Goal: Task Accomplishment & Management: Complete application form

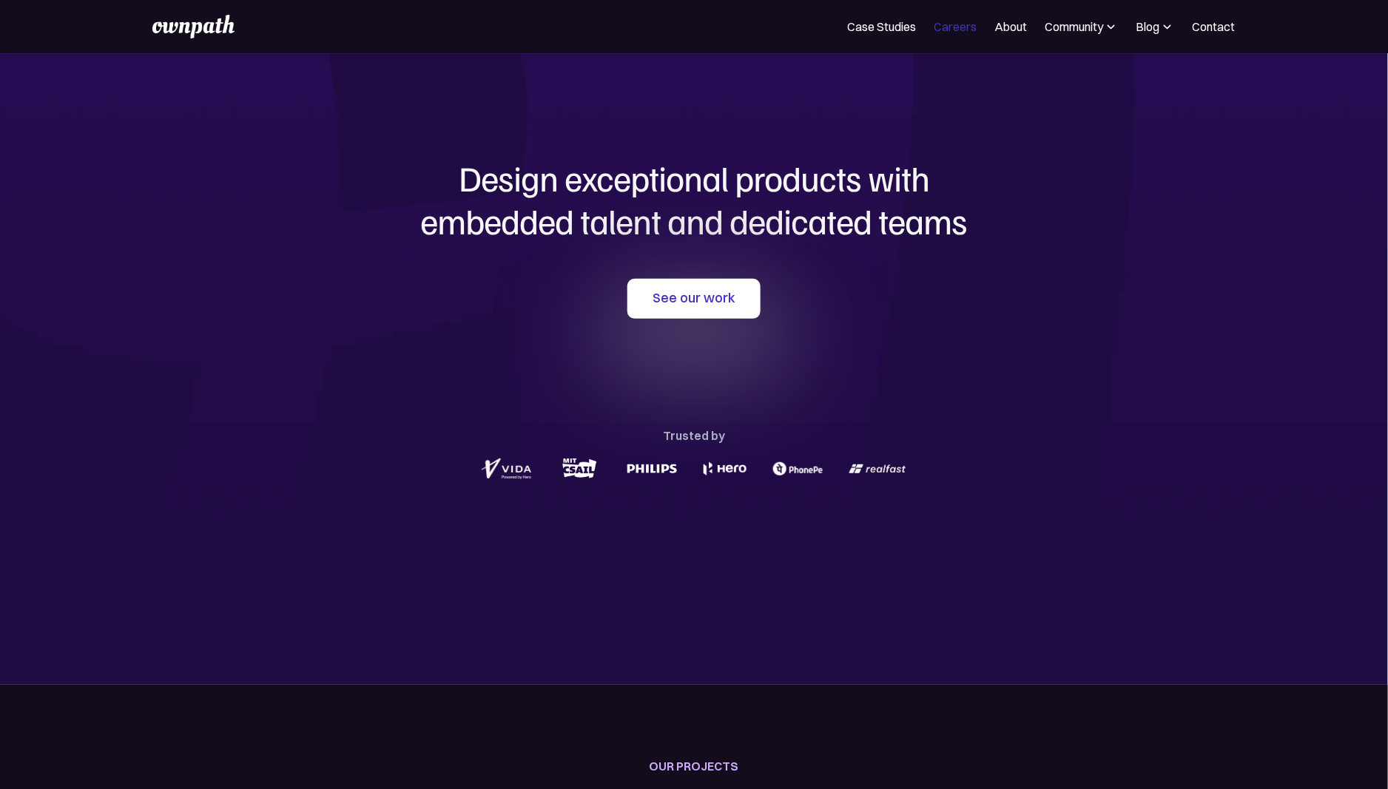
click at [959, 27] on link "Careers" at bounding box center [955, 27] width 43 height 18
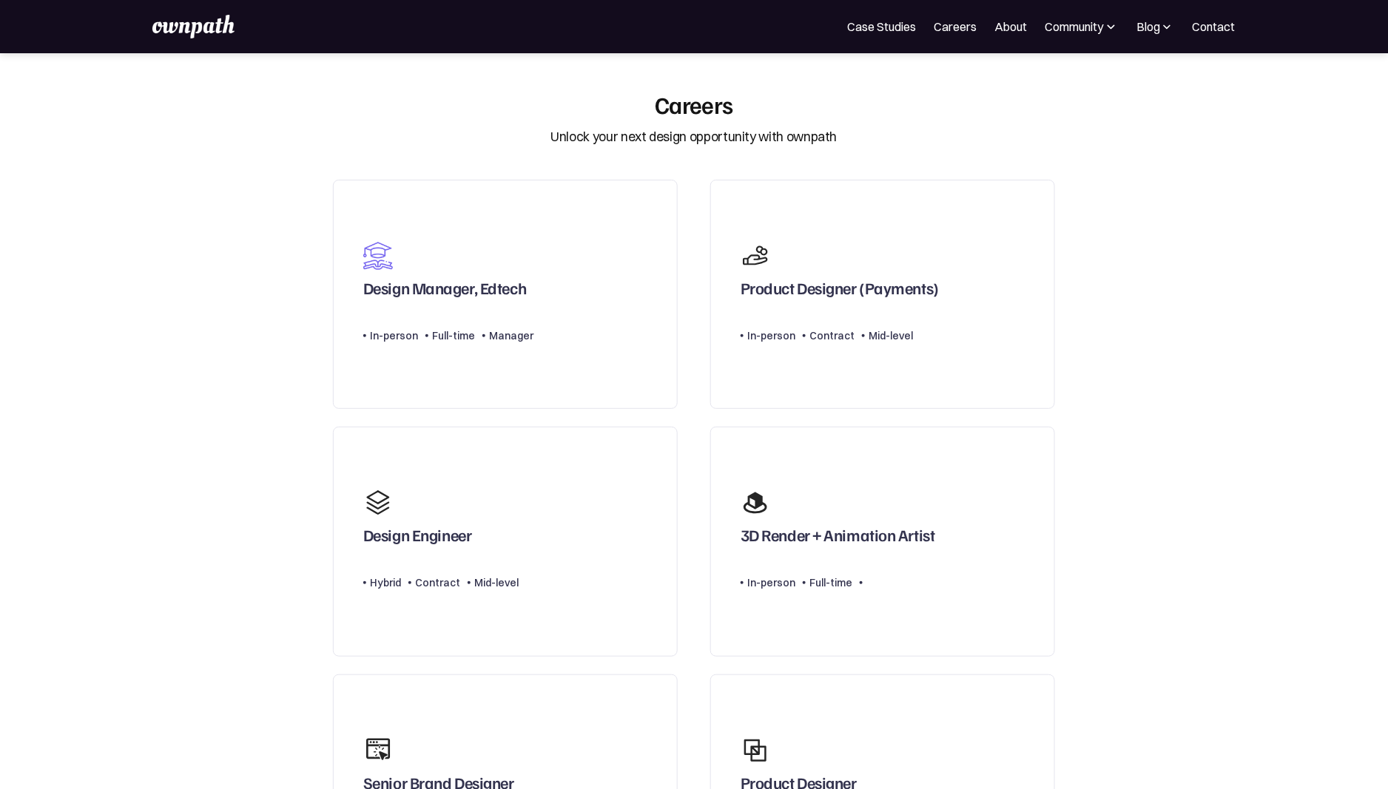
click at [1182, 402] on section "Careers Unlock your next design opportunity with ownpath Design Manager, Edtech…" at bounding box center [694, 714] width 1388 height 1248
click at [1073, 535] on section "Careers Unlock your next design opportunity with ownpath Design Manager, Edtech…" at bounding box center [694, 714] width 1388 height 1248
click at [1116, 503] on section "Careers Unlock your next design opportunity with ownpath Design Manager, Edtech…" at bounding box center [694, 714] width 1388 height 1248
click at [1180, 394] on section "Careers Unlock your next design opportunity with ownpath Design Manager, Edtech…" at bounding box center [694, 714] width 1388 height 1248
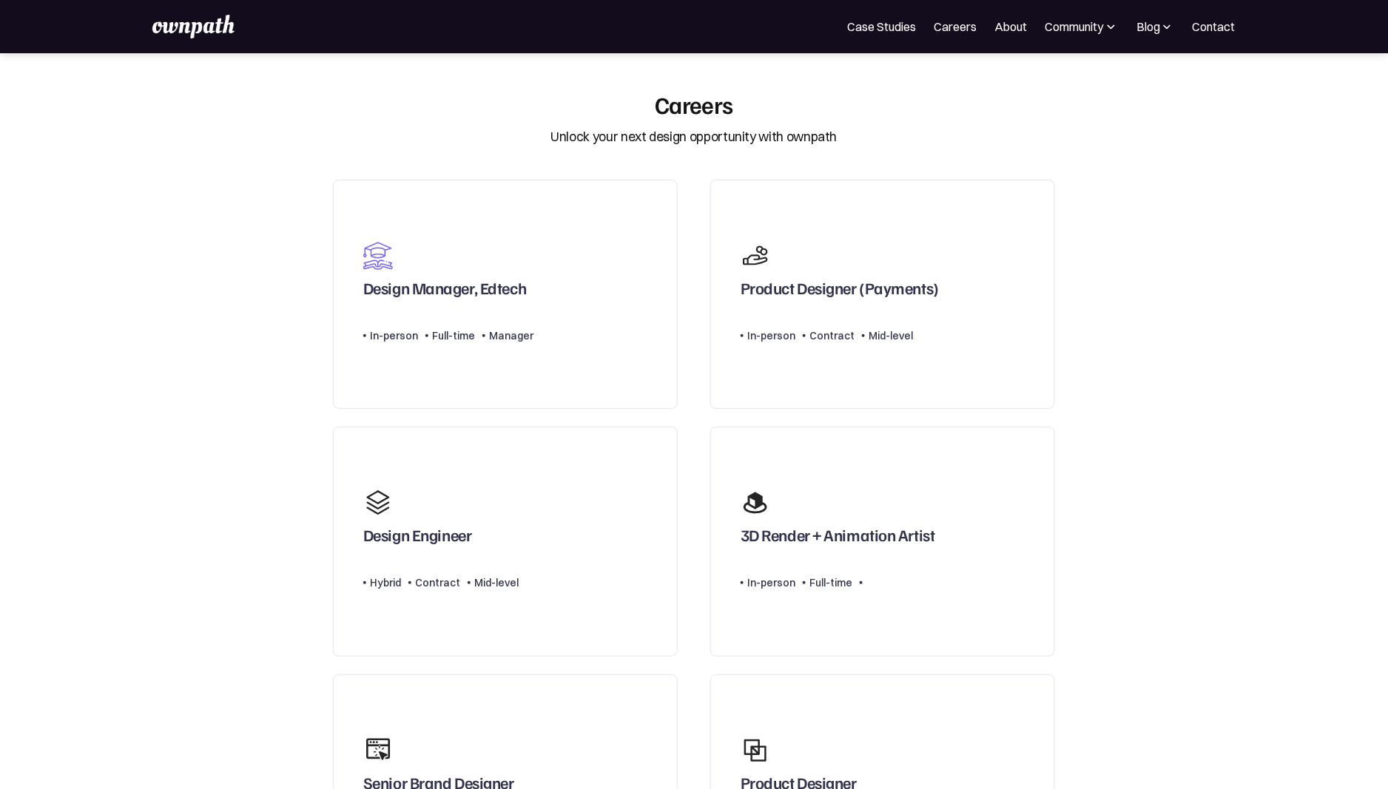
click at [1180, 394] on section "Careers Unlock your next design opportunity with ownpath Design Manager, Edtech…" at bounding box center [694, 714] width 1388 height 1248
click at [1175, 668] on section "Careers Unlock your next design opportunity with ownpath Design Manager, Edtech…" at bounding box center [694, 714] width 1388 height 1248
click at [1222, 521] on section "Careers Unlock your next design opportunity with ownpath Design Manager, Edtech…" at bounding box center [694, 714] width 1388 height 1248
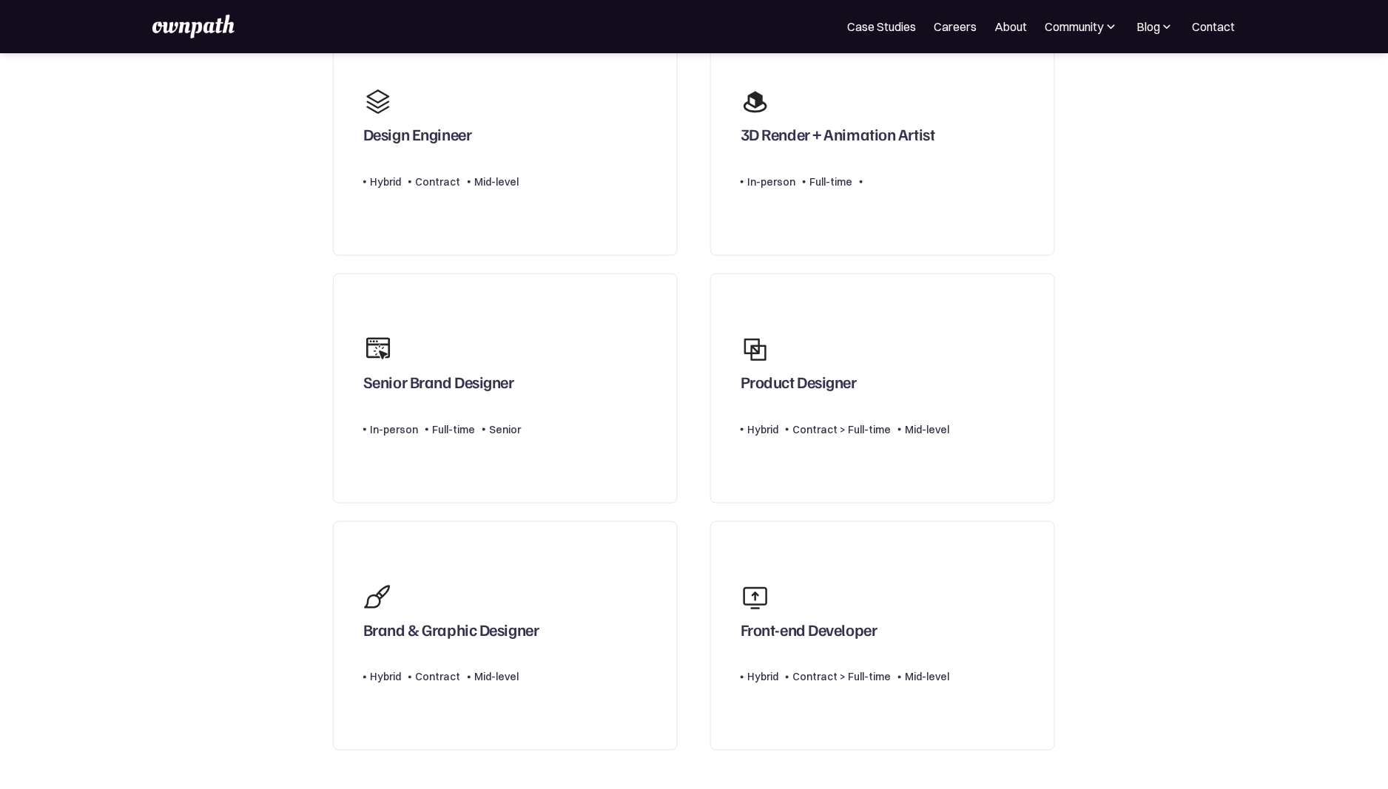
scroll to position [387, 0]
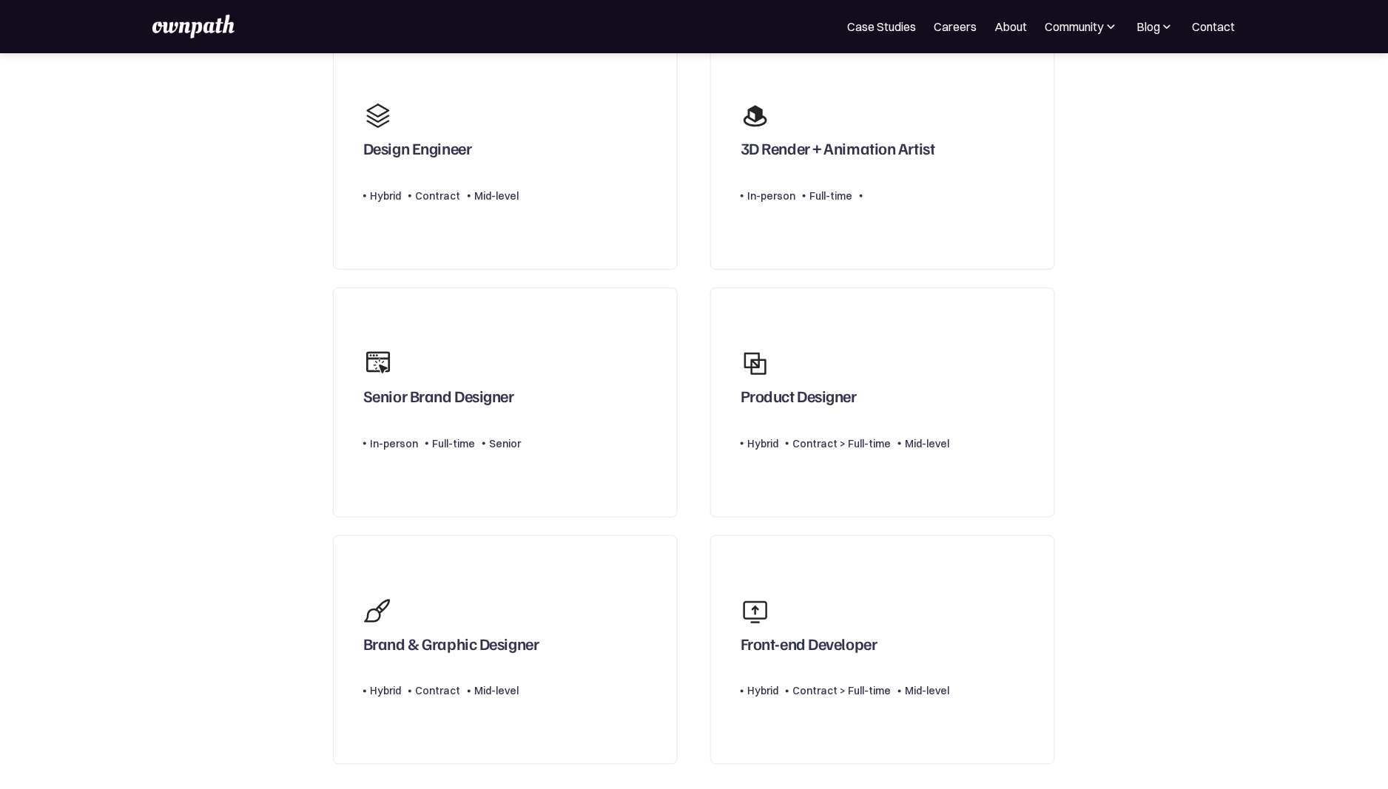
click at [1106, 528] on section "Careers Unlock your next design opportunity with ownpath Design Manager, Edtech…" at bounding box center [694, 327] width 1388 height 1248
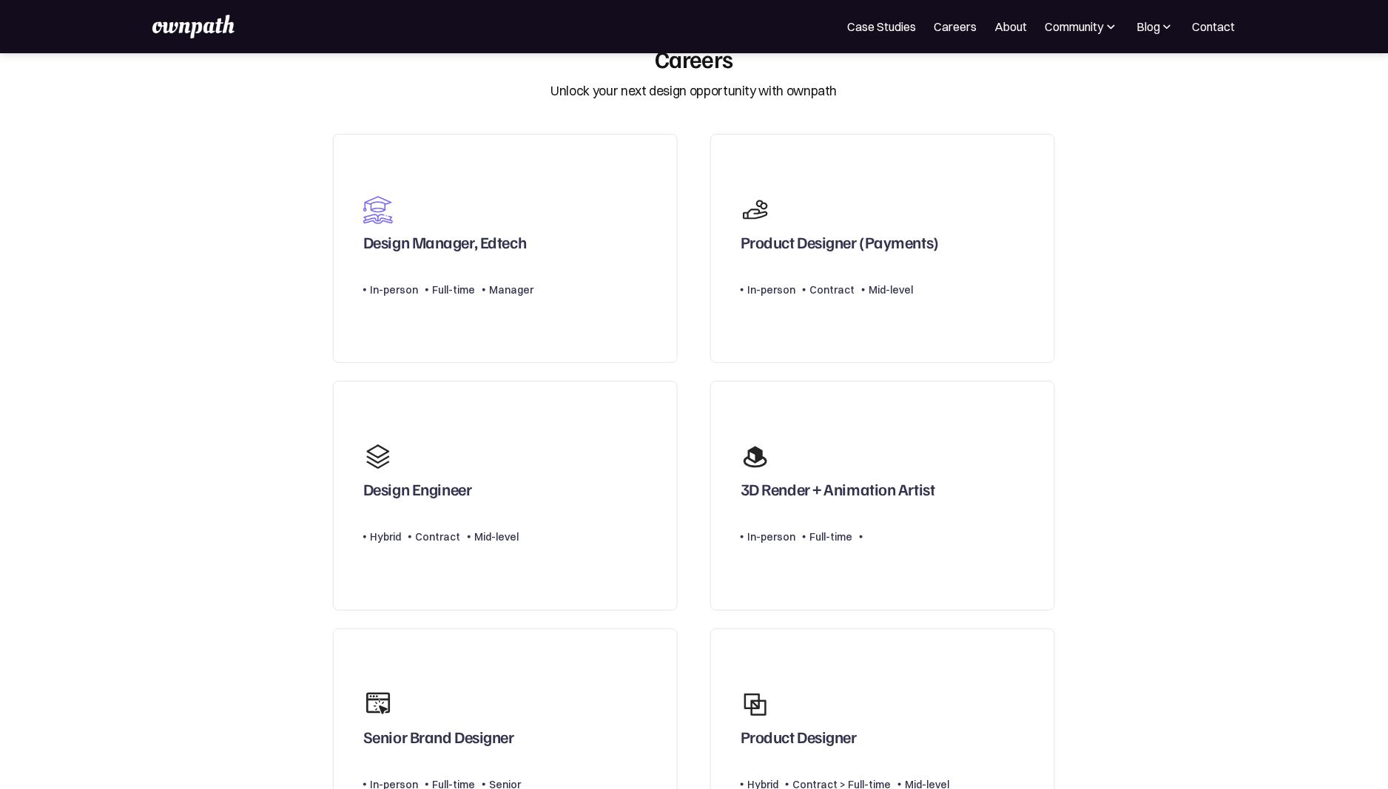
scroll to position [0, 0]
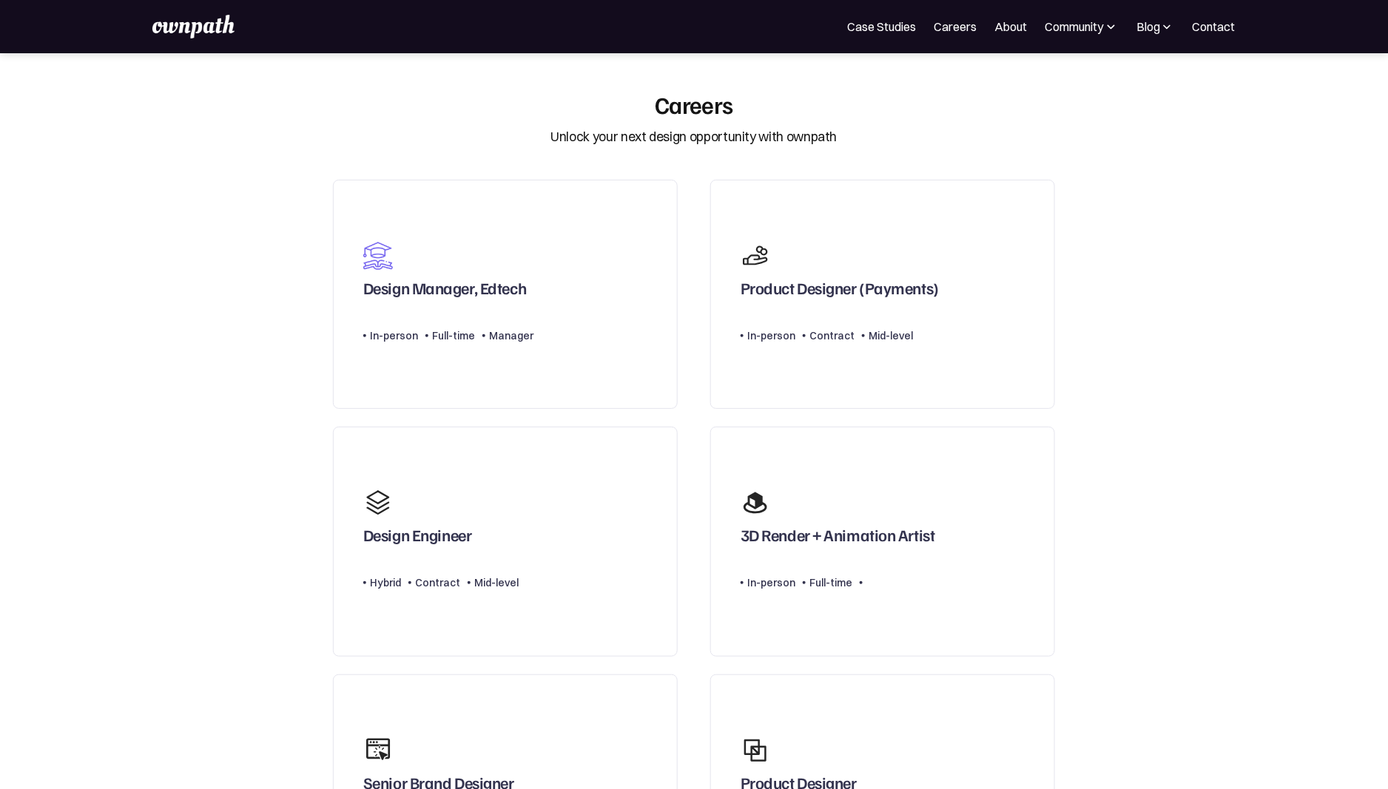
click at [1106, 528] on section "Careers Unlock your next design opportunity with ownpath Design Manager, Edtech…" at bounding box center [694, 714] width 1388 height 1248
click at [527, 323] on div "Type Level In-person Full-time Manager" at bounding box center [448, 330] width 170 height 30
click at [918, 322] on div "Type Level In-person Contract Mid-level" at bounding box center [839, 330] width 198 height 30
click at [541, 315] on link "Design Manager, Edtech Type Level In-person Full-time Manager" at bounding box center [505, 295] width 345 height 230
click at [1131, 382] on section "Careers Unlock your next design opportunity with ownpath Design Manager, Edtech…" at bounding box center [694, 714] width 1388 height 1248
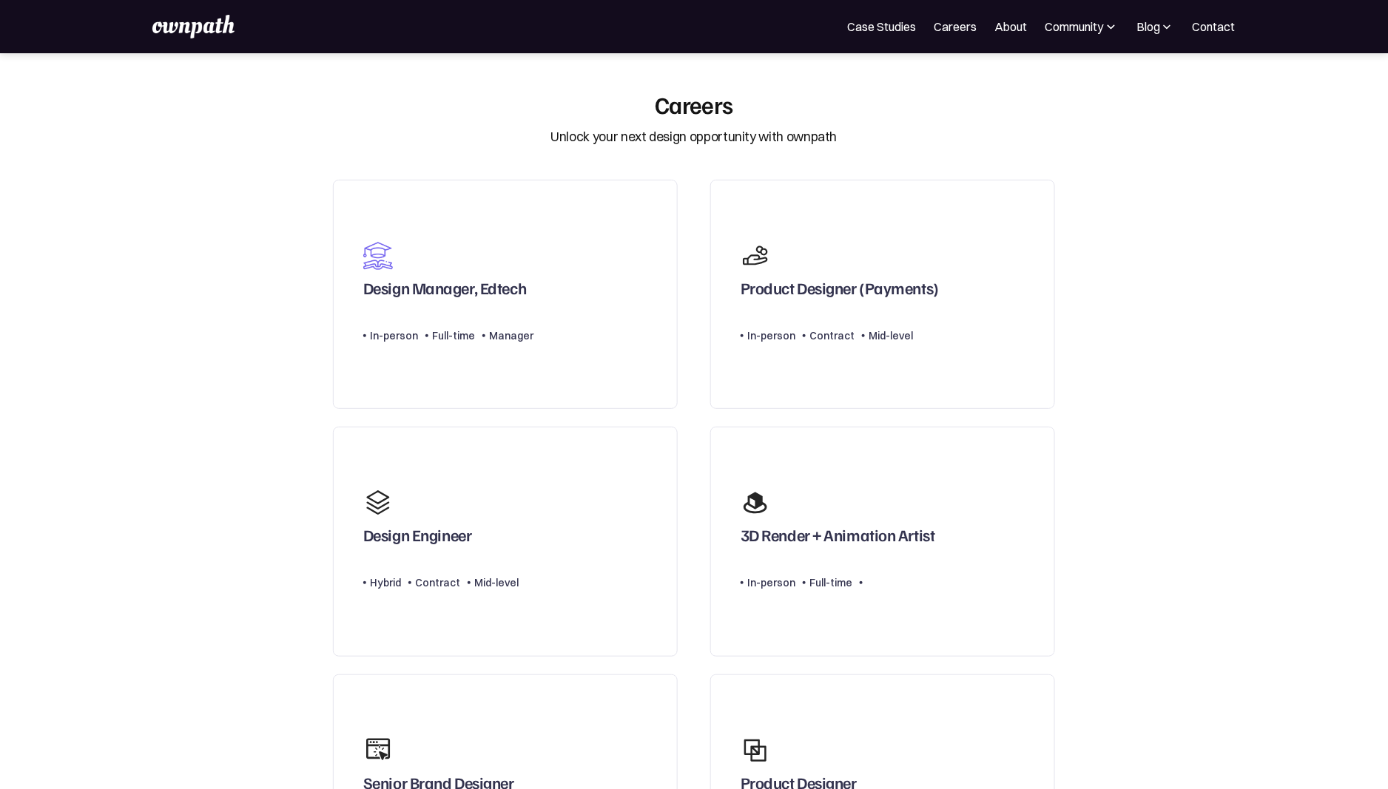
click at [1057, 586] on div "3D Render + Animation Artist Type Level In-person Full-time" at bounding box center [882, 542] width 377 height 248
click at [1189, 565] on section "Careers Unlock your next design opportunity with ownpath Design Manager, Edtech…" at bounding box center [694, 714] width 1388 height 1248
